Goal: Browse casually

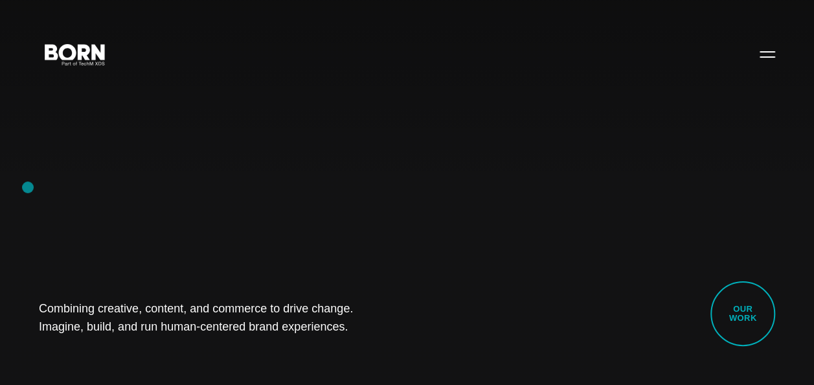
click at [28, 187] on div "Combining creative, content, and commerce to drive change. Imagine, build, and …" at bounding box center [407, 192] width 814 height 385
click at [18, 227] on div "Combining creative, content, and commerce to drive change. Imagine, build, and …" at bounding box center [407, 192] width 814 height 385
click at [81, 192] on div "Combining creative, content, and commerce to drive change. Imagine, build, and …" at bounding box center [407, 192] width 814 height 385
click at [94, 224] on div "Combining creative, content, and commerce to drive change. Imagine, build, and …" at bounding box center [407, 192] width 814 height 385
click at [24, 196] on div "Combining creative, content, and commerce to drive change. Imagine, build, and …" at bounding box center [407, 192] width 814 height 385
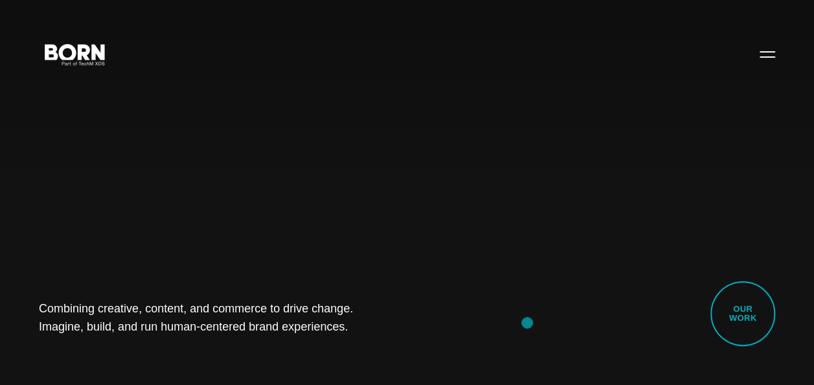
click at [527, 323] on div "Combining creative, content, and commerce to drive change. Imagine, build, and …" at bounding box center [407, 192] width 814 height 385
click at [142, 215] on div "Combining creative, content, and commerce to drive change. Imagine, build, and …" at bounding box center [407, 192] width 814 height 385
click at [769, 69] on div "Combining creative, content, and commerce to drive change. Imagine, build, and …" at bounding box center [407, 192] width 814 height 385
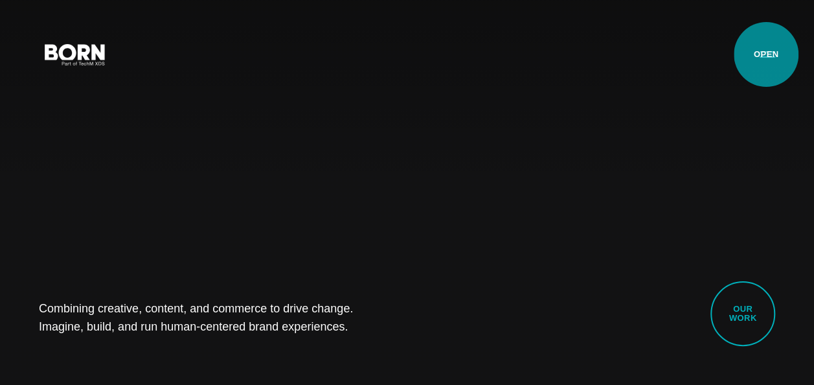
click at [766, 54] on button "Primary Menu" at bounding box center [767, 53] width 31 height 27
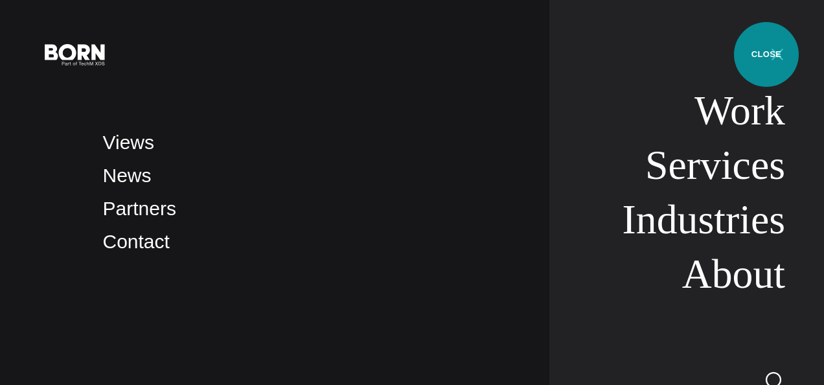
click at [766, 54] on button "Primary Menu" at bounding box center [777, 53] width 31 height 27
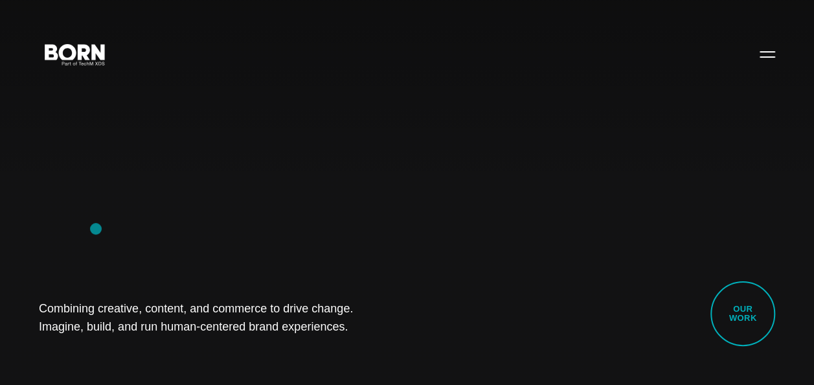
click at [96, 229] on div "Combining creative, content, and commerce to drive change. Imagine, build, and …" at bounding box center [407, 192] width 814 height 385
